Goal: Task Accomplishment & Management: Manage account settings

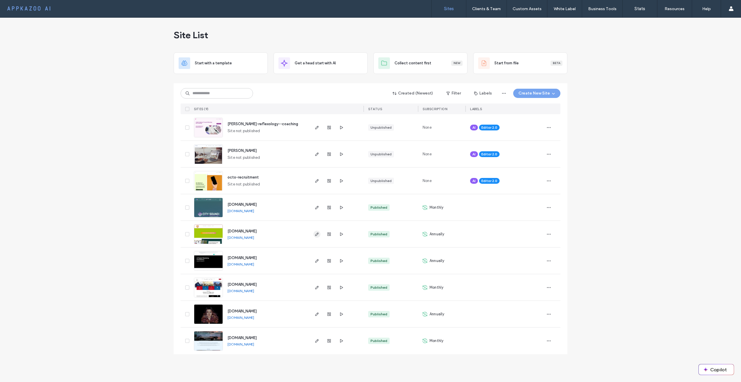
click at [315, 235] on use "button" at bounding box center [316, 233] width 3 height 3
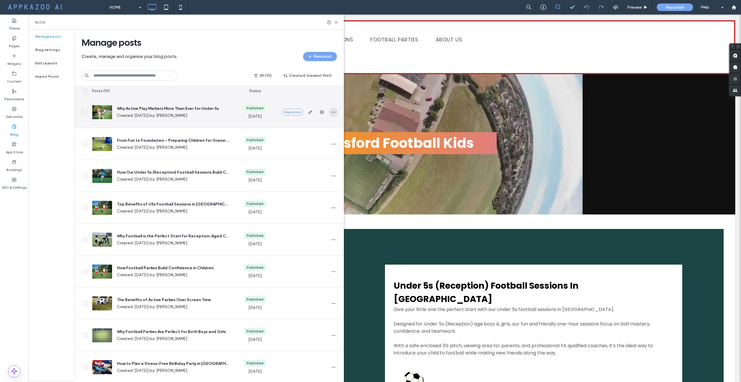
click at [330, 112] on span "button" at bounding box center [333, 111] width 9 height 9
click at [200, 109] on span "Why Active Play Matters More Than Ever for Under 5s" at bounding box center [173, 109] width 112 height 6
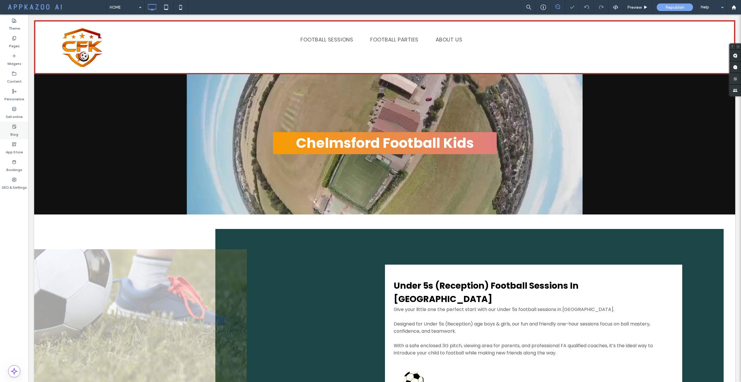
click at [6, 132] on div "Blog" at bounding box center [14, 131] width 28 height 18
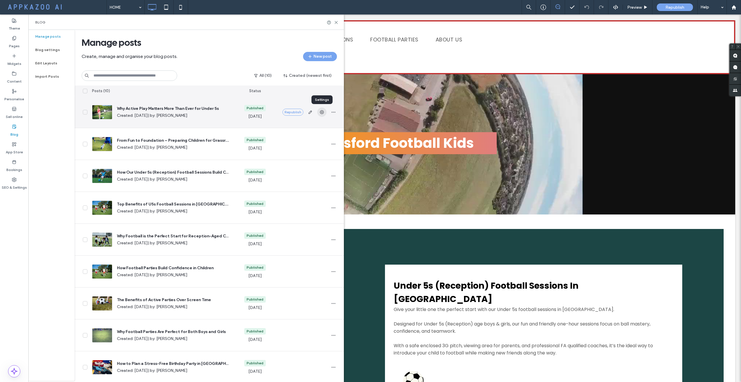
click at [324, 112] on icon "button" at bounding box center [322, 112] width 5 height 5
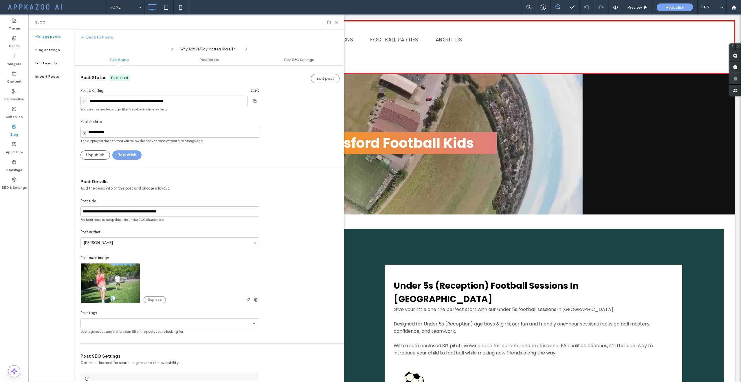
scroll to position [0, 0]
click at [252, 101] on icon "button" at bounding box center [254, 100] width 9 height 5
